Goal: Obtain resource: Download file/media

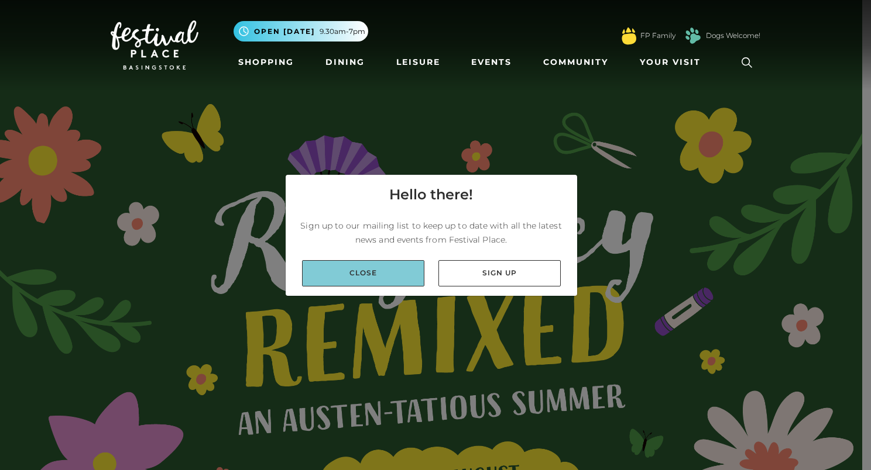
click at [384, 279] on link "Close" at bounding box center [363, 273] width 122 height 26
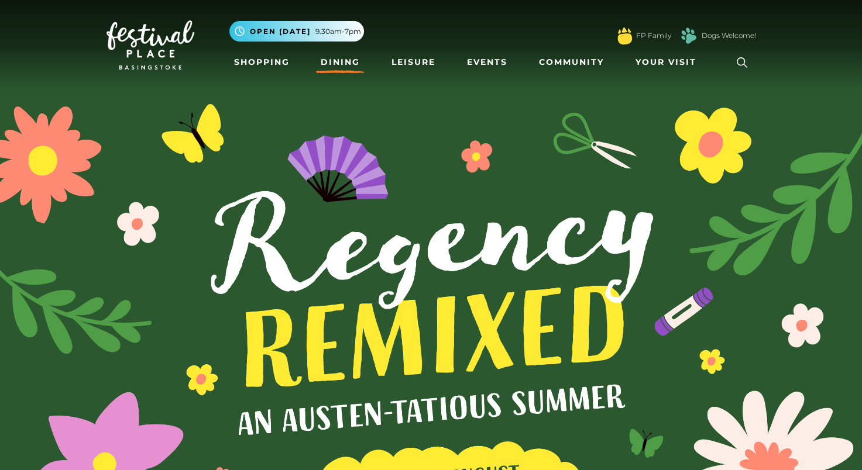
click at [341, 67] on link "Dining" at bounding box center [340, 62] width 49 height 22
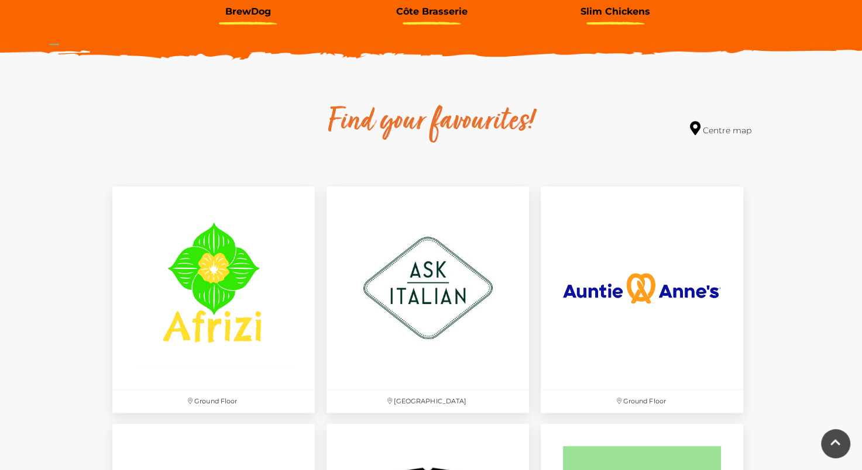
scroll to position [644, 0]
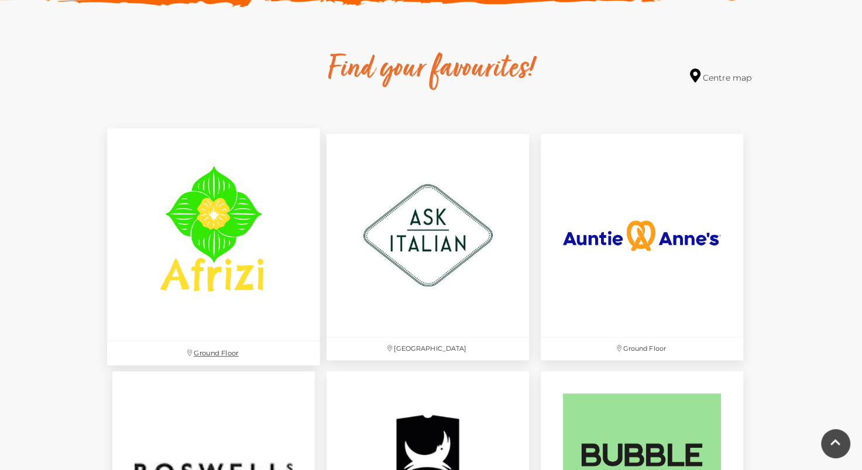
click at [227, 264] on img at bounding box center [213, 235] width 213 height 213
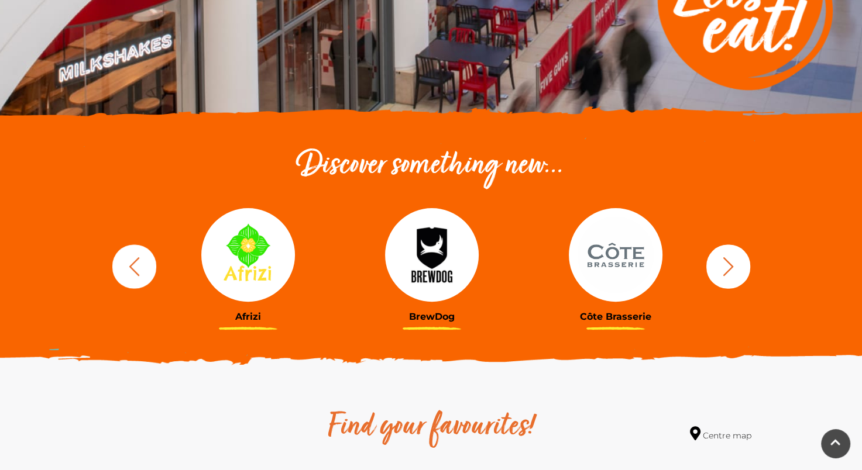
scroll to position [0, 0]
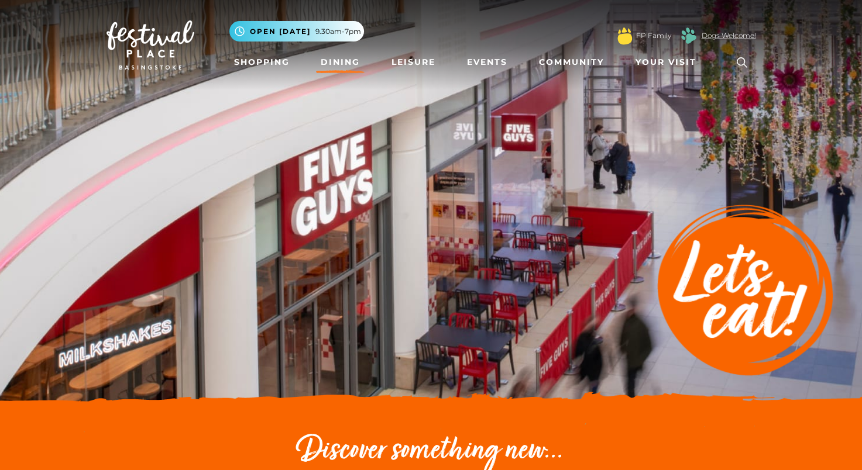
click at [702, 36] on link "Dogs Welcome!" at bounding box center [729, 35] width 54 height 11
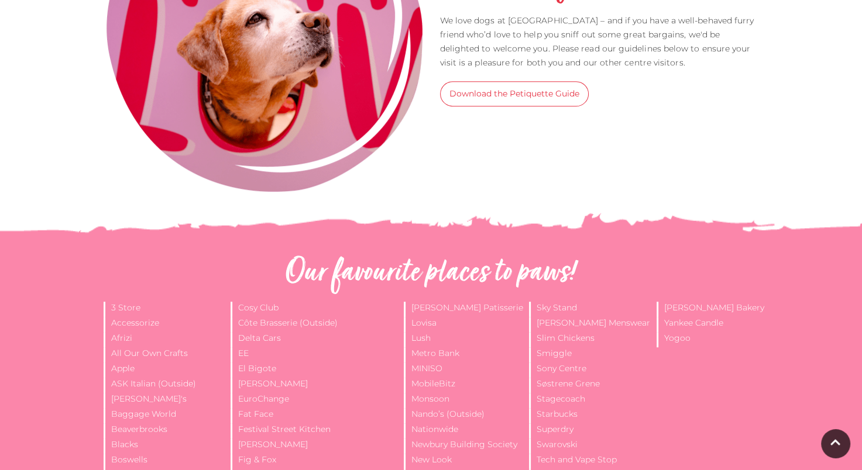
scroll to position [468, 0]
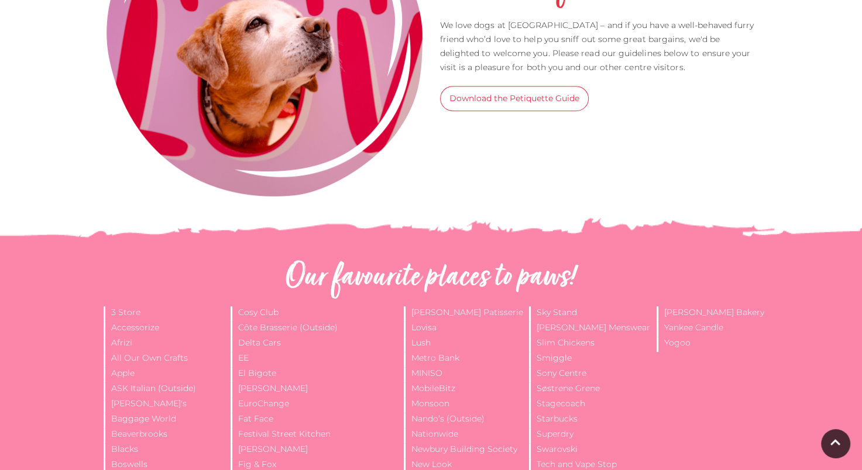
click at [541, 98] on link "Download the Petiquette Guide" at bounding box center [514, 98] width 149 height 25
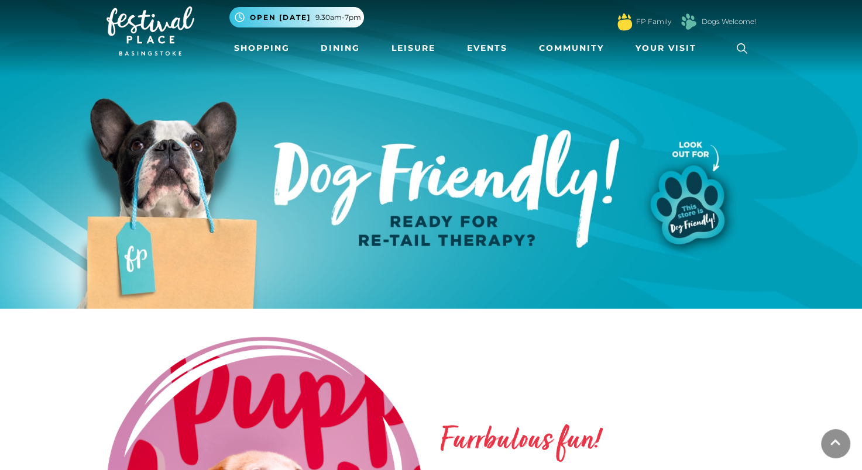
scroll to position [0, 0]
